Goal: Find specific page/section

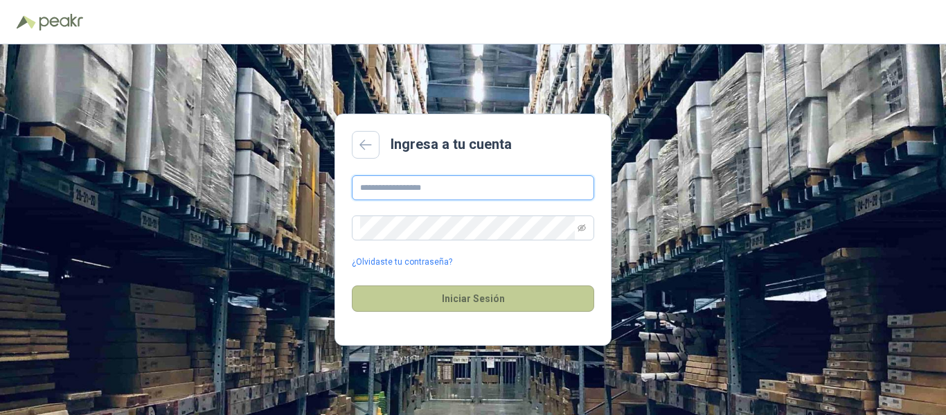
type input "**********"
click at [445, 295] on button "Iniciar Sesión" at bounding box center [473, 298] width 242 height 26
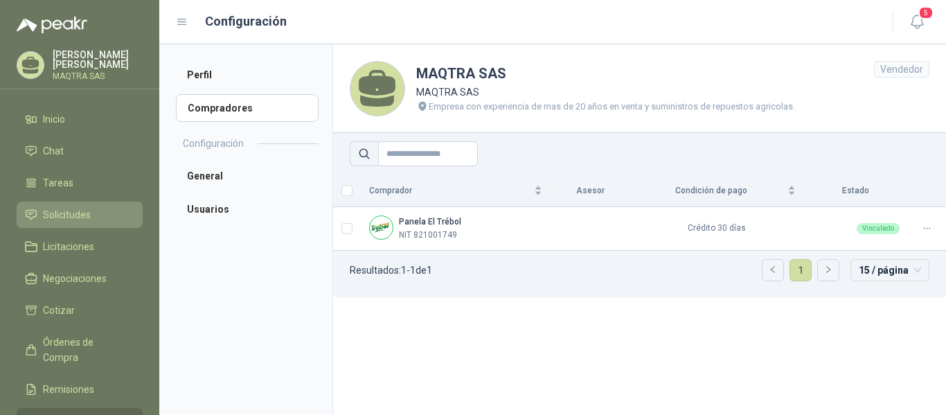
click at [69, 213] on span "Solicitudes" at bounding box center [67, 214] width 48 height 15
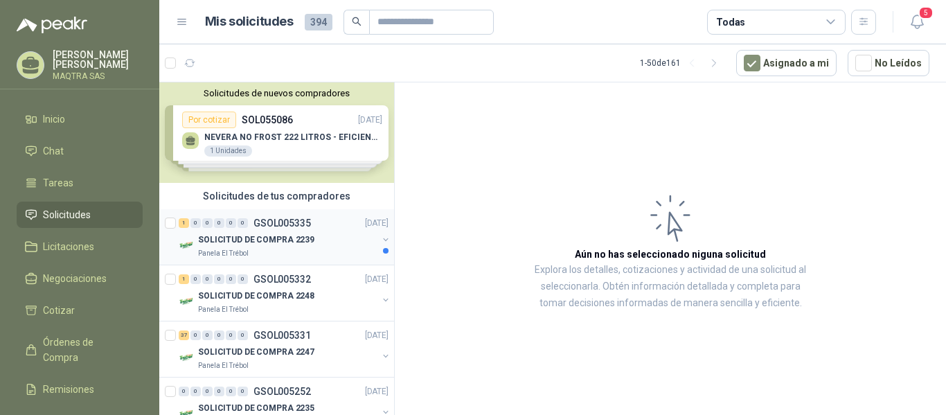
click at [241, 238] on p "SOLICITUD DE COMPRA 2239" at bounding box center [256, 239] width 116 height 13
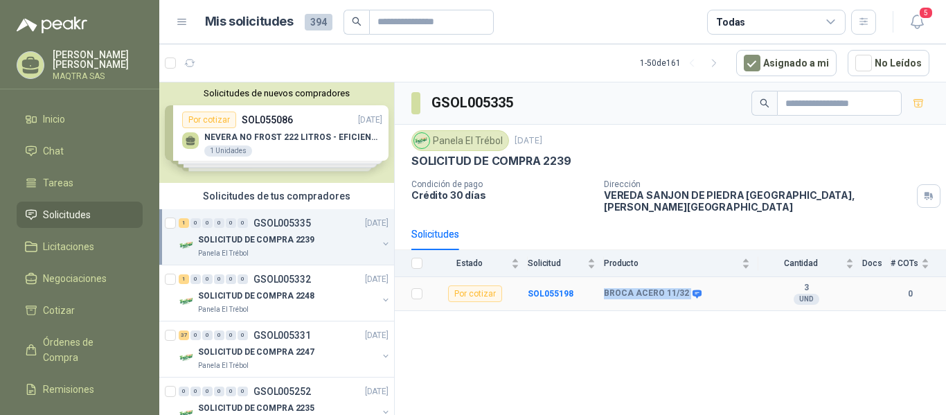
drag, startPoint x: 603, startPoint y: 285, endPoint x: 684, endPoint y: 285, distance: 81.0
click at [684, 285] on tr "Por cotizar SOL055198 BROCA ACERO 11/32 3 UND  0" at bounding box center [670, 294] width 551 height 34
copy tr "BROCA ACERO 11/32"
click at [21, 71] on icon at bounding box center [30, 65] width 21 height 21
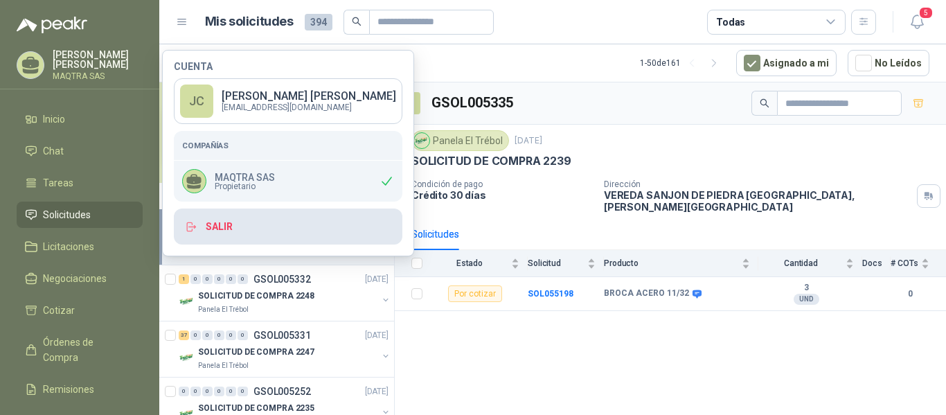
click at [245, 231] on button "Salir" at bounding box center [288, 226] width 229 height 36
